Goal: Task Accomplishment & Management: Manage account settings

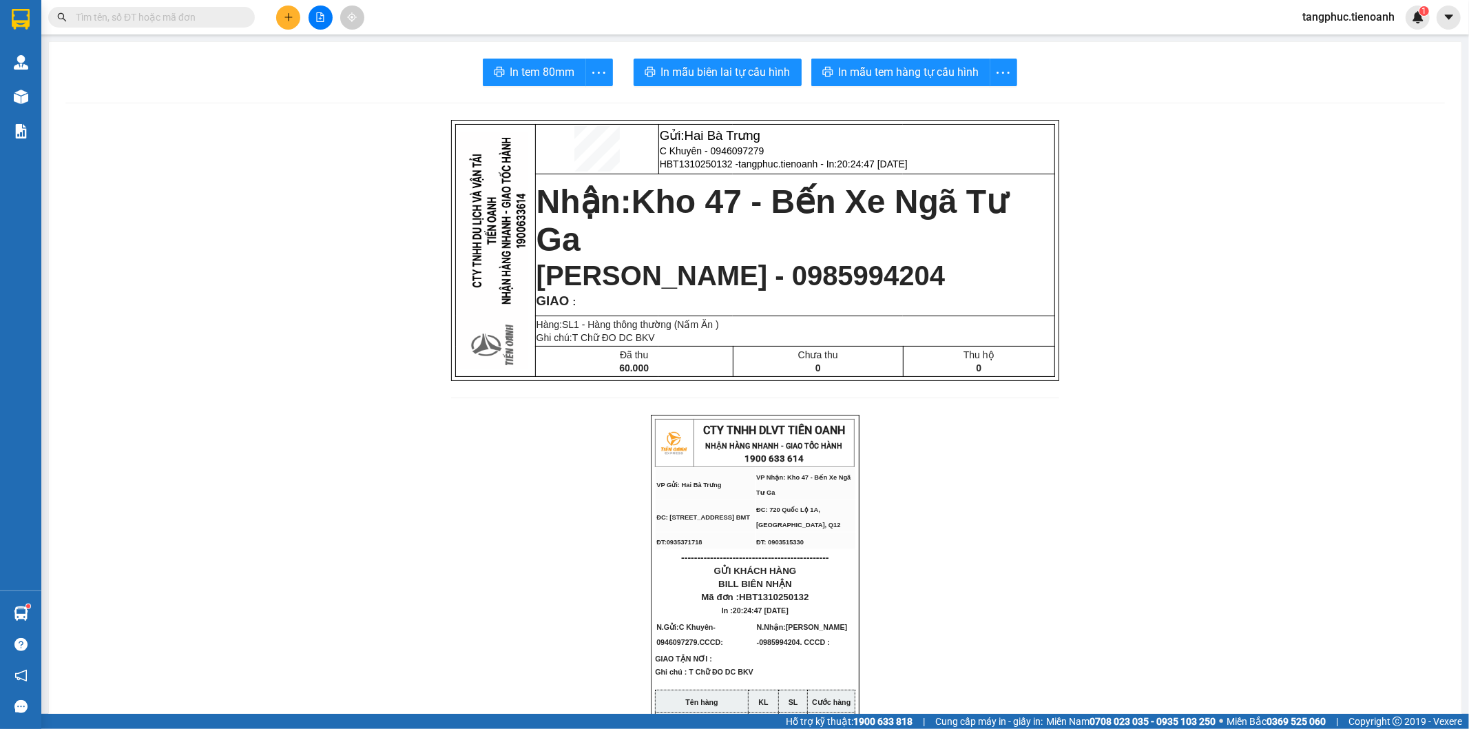
click at [1336, 12] on span "tangphuc.tienoanh" at bounding box center [1349, 16] width 114 height 17
click at [1330, 43] on span "Đăng xuất" at bounding box center [1355, 42] width 86 height 15
